Goal: Task Accomplishment & Management: Use online tool/utility

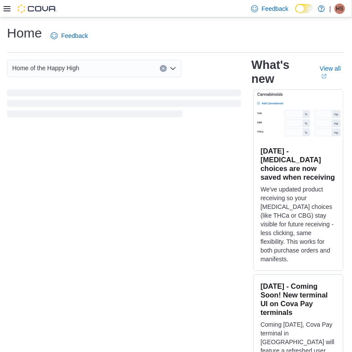
click at [7, 7] on icon at bounding box center [6, 8] width 7 height 7
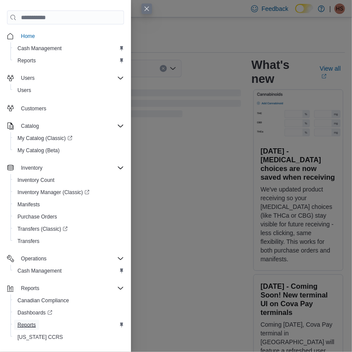
click at [27, 322] on span "Reports" at bounding box center [26, 324] width 18 height 7
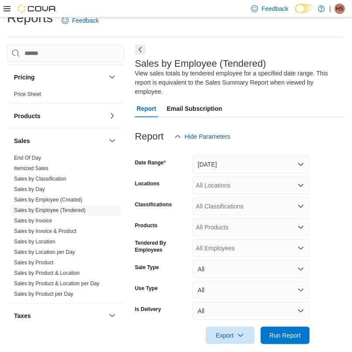
scroll to position [475, 0]
click at [25, 159] on link "End Of Day" at bounding box center [27, 158] width 27 height 6
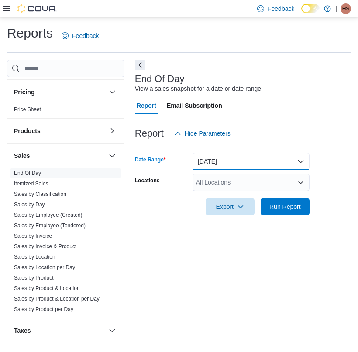
click at [201, 164] on button "[DATE]" at bounding box center [250, 161] width 117 height 17
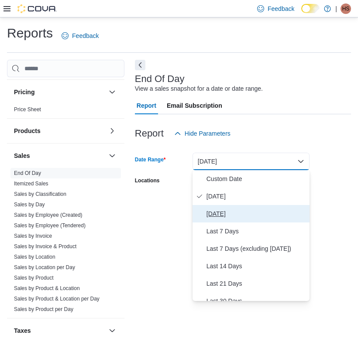
click at [219, 213] on span "[DATE]" at bounding box center [255, 213] width 99 height 10
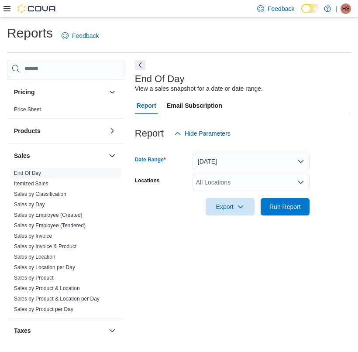
drag, startPoint x: 234, startPoint y: 182, endPoint x: 220, endPoint y: 179, distance: 14.3
click at [234, 181] on div "All Locations" at bounding box center [250, 182] width 117 height 17
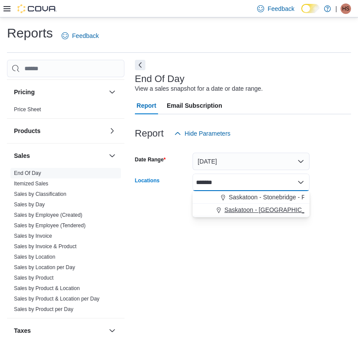
type input "*******"
click at [275, 213] on span "Saskatoon - [GEOGRAPHIC_DATA] - Prairie Records" at bounding box center [296, 209] width 145 height 9
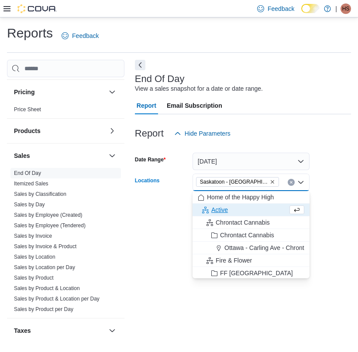
drag, startPoint x: 324, startPoint y: 210, endPoint x: 319, endPoint y: 213, distance: 5.9
click at [325, 210] on form "Date Range [DATE] Locations [GEOGRAPHIC_DATA] - [GEOGRAPHIC_DATA] - Prairie Rec…" at bounding box center [243, 178] width 216 height 73
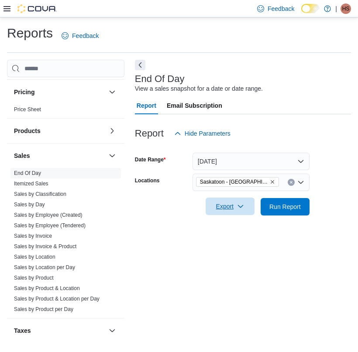
drag, startPoint x: 234, startPoint y: 208, endPoint x: 234, endPoint y: 216, distance: 7.9
click at [234, 209] on span "Export" at bounding box center [230, 206] width 38 height 17
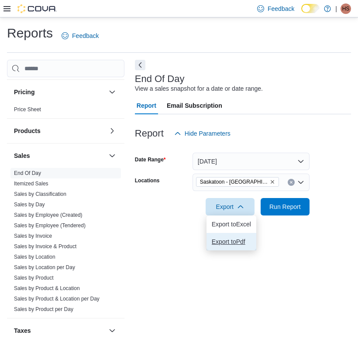
click at [237, 246] on button "Export to Pdf" at bounding box center [231, 241] width 50 height 17
